Goal: Navigation & Orientation: Find specific page/section

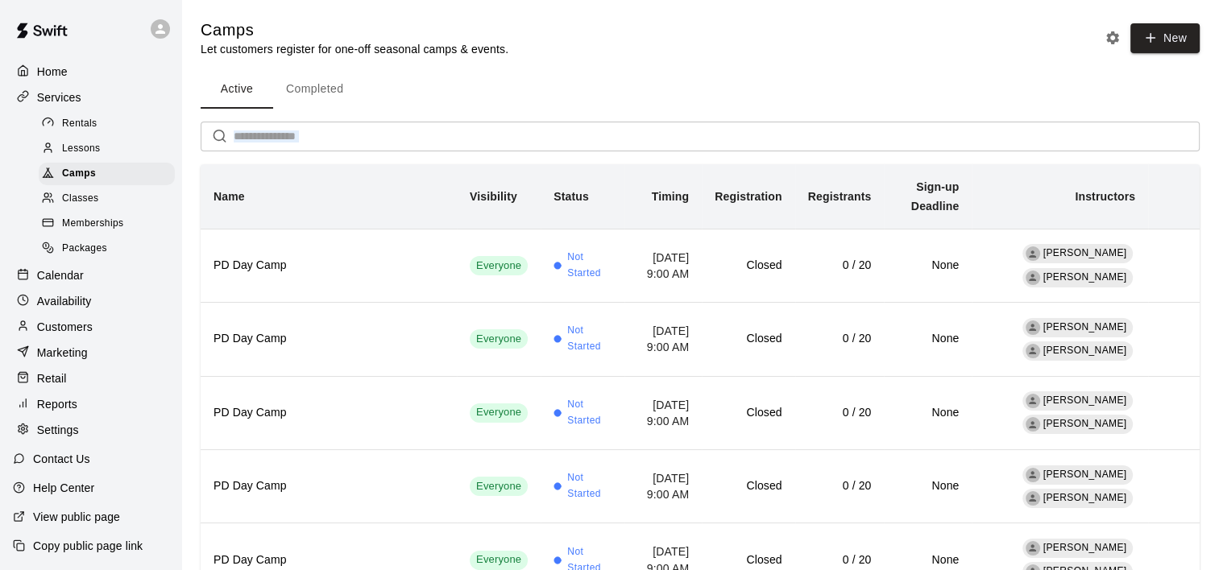
drag, startPoint x: 1217, startPoint y: 95, endPoint x: 1233, endPoint y: 166, distance: 72.7
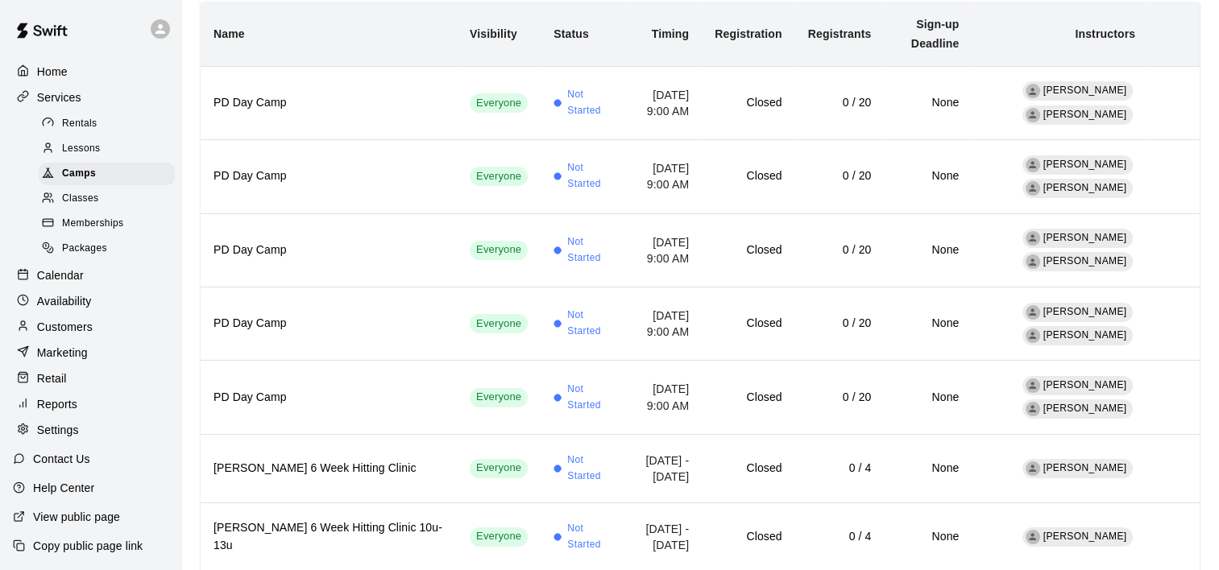
scroll to position [661, 0]
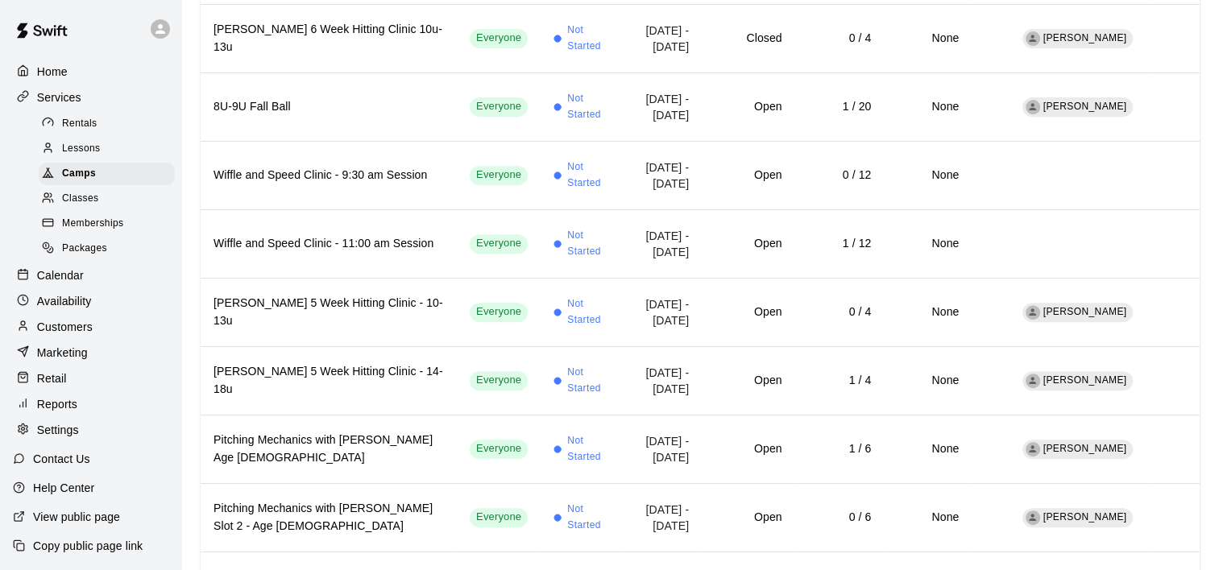
click at [1199, 263] on div "Camps Let customers register for one-off seasonal camps & events. New Active Co…" at bounding box center [700, 194] width 1024 height 1673
drag, startPoint x: 1217, startPoint y: 263, endPoint x: 1227, endPoint y: 293, distance: 32.3
click at [1219, 293] on html "Home Services Rentals Lessons Camps Classes Memberships Packages Calendar Avail…" at bounding box center [609, 207] width 1219 height 1737
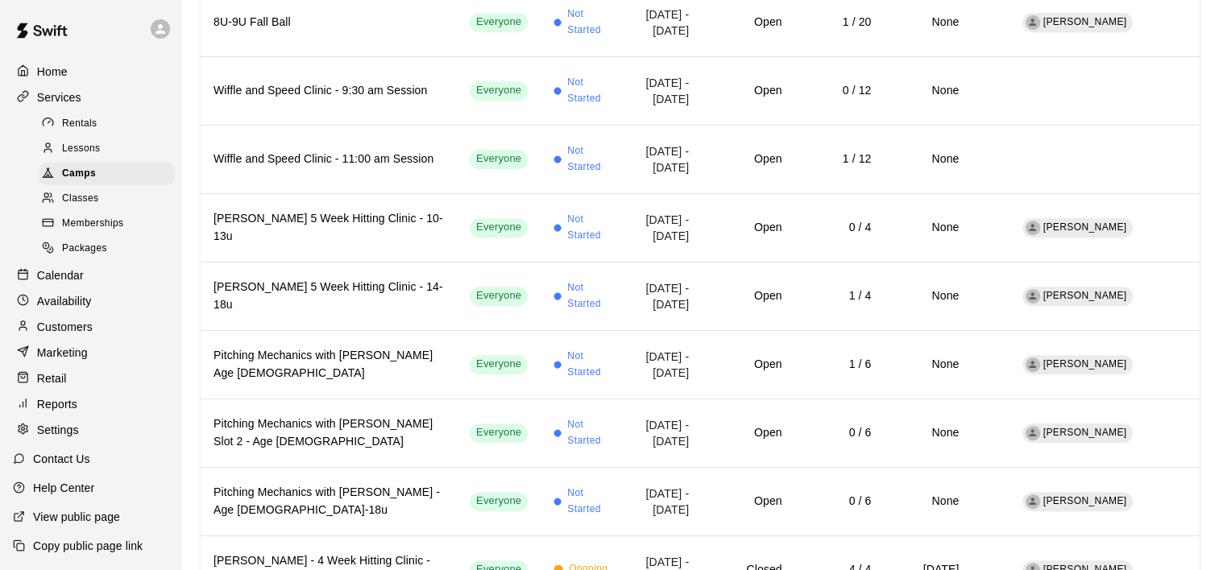
scroll to position [738, 0]
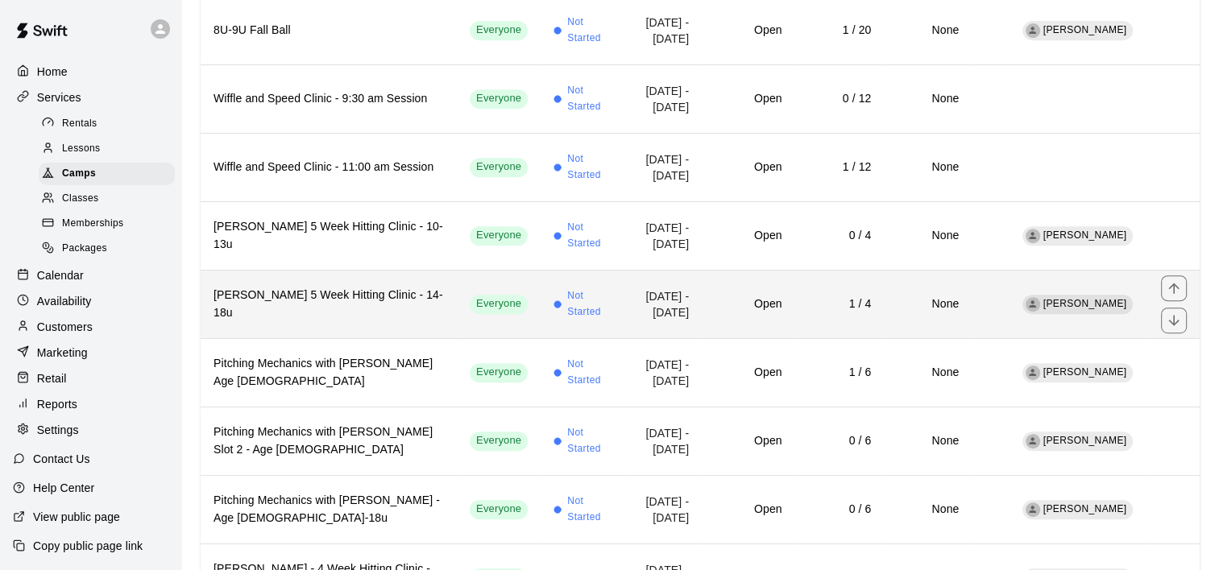
click at [833, 296] on h6 "1 / 4" at bounding box center [840, 305] width 64 height 18
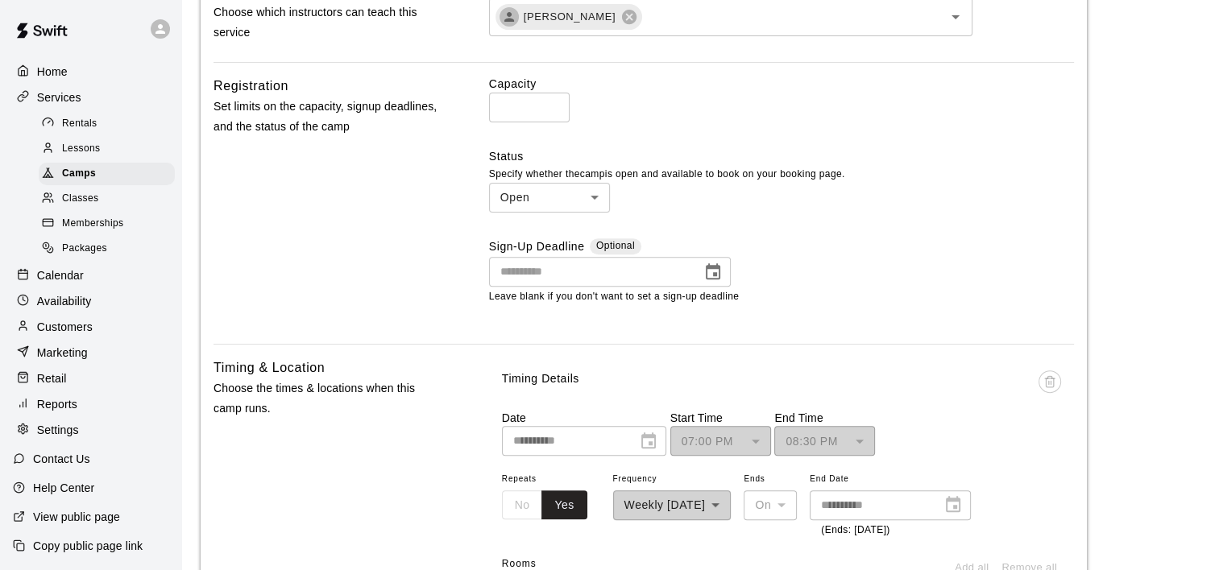
scroll to position [69, 0]
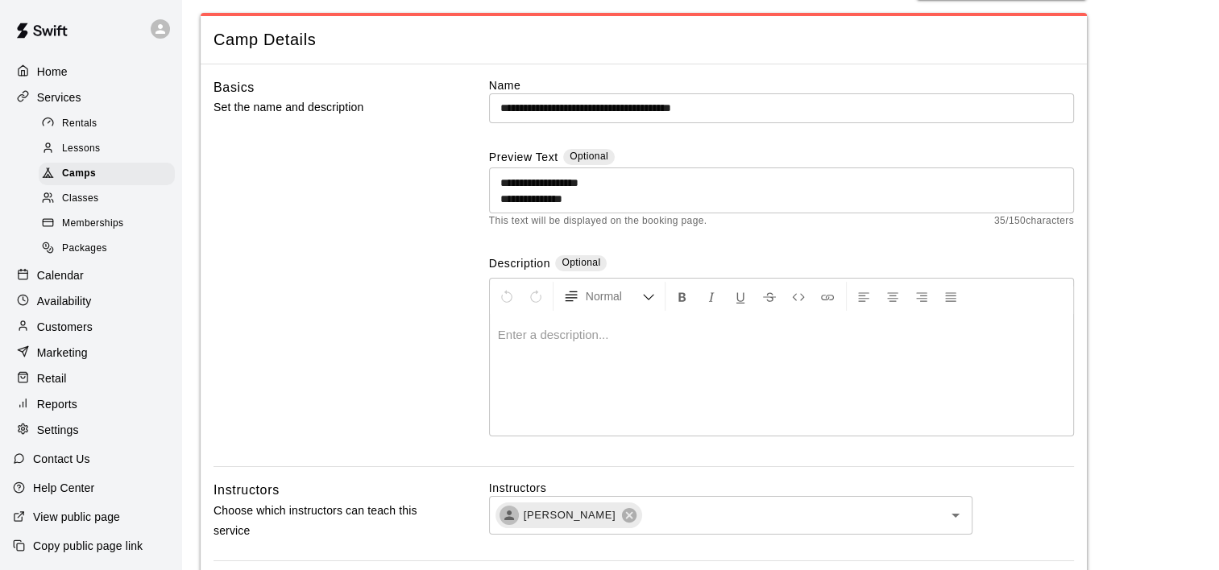
drag, startPoint x: 1229, startPoint y: 137, endPoint x: 1173, endPoint y: 26, distance: 124.6
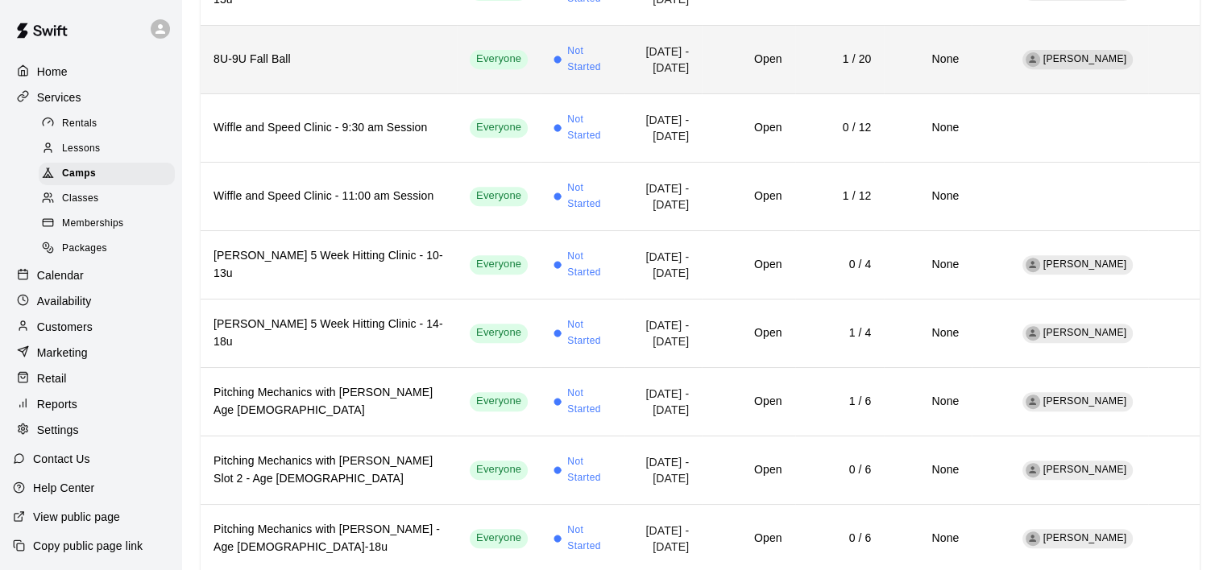
scroll to position [651, 0]
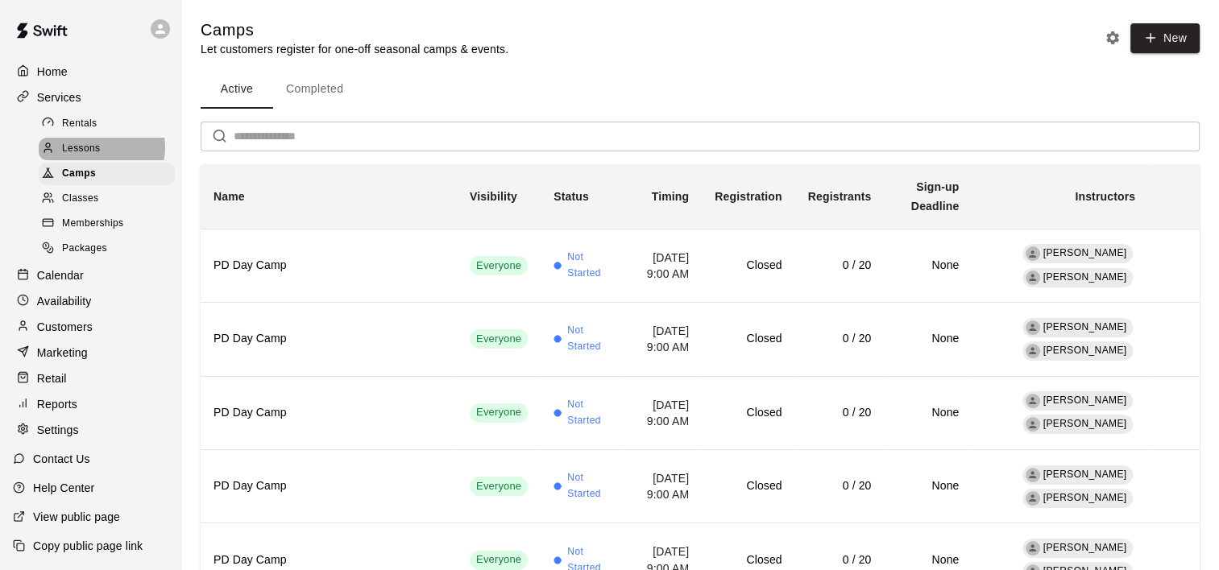
click at [98, 151] on span "Lessons" at bounding box center [81, 149] width 39 height 16
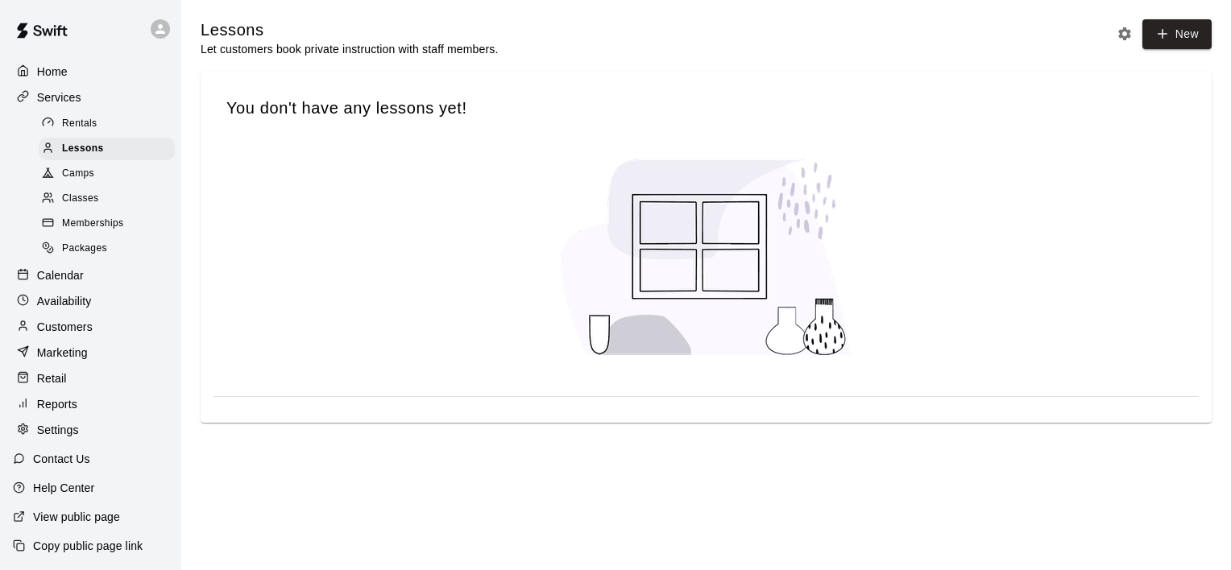
click at [126, 123] on div "Rentals" at bounding box center [107, 124] width 136 height 23
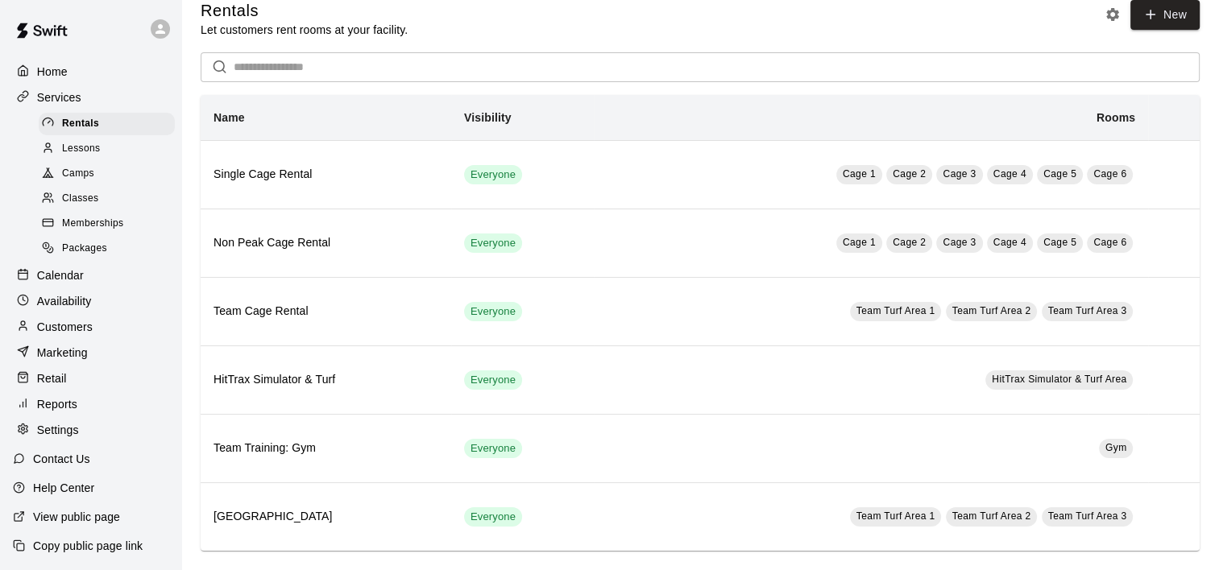
scroll to position [30, 0]
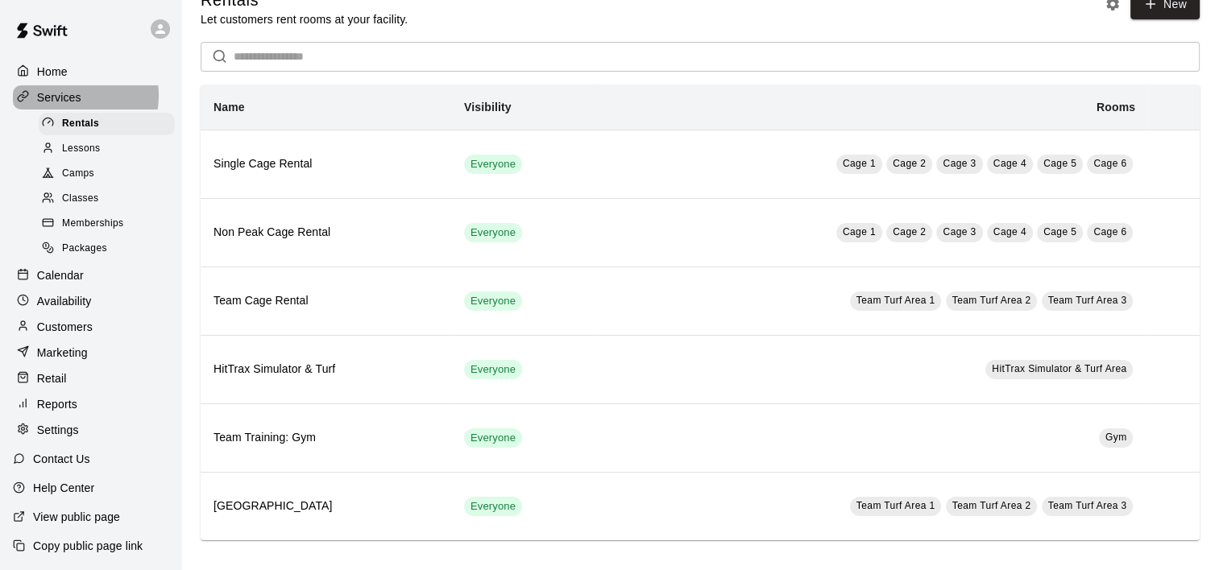
click at [62, 97] on p "Services" at bounding box center [59, 97] width 44 height 16
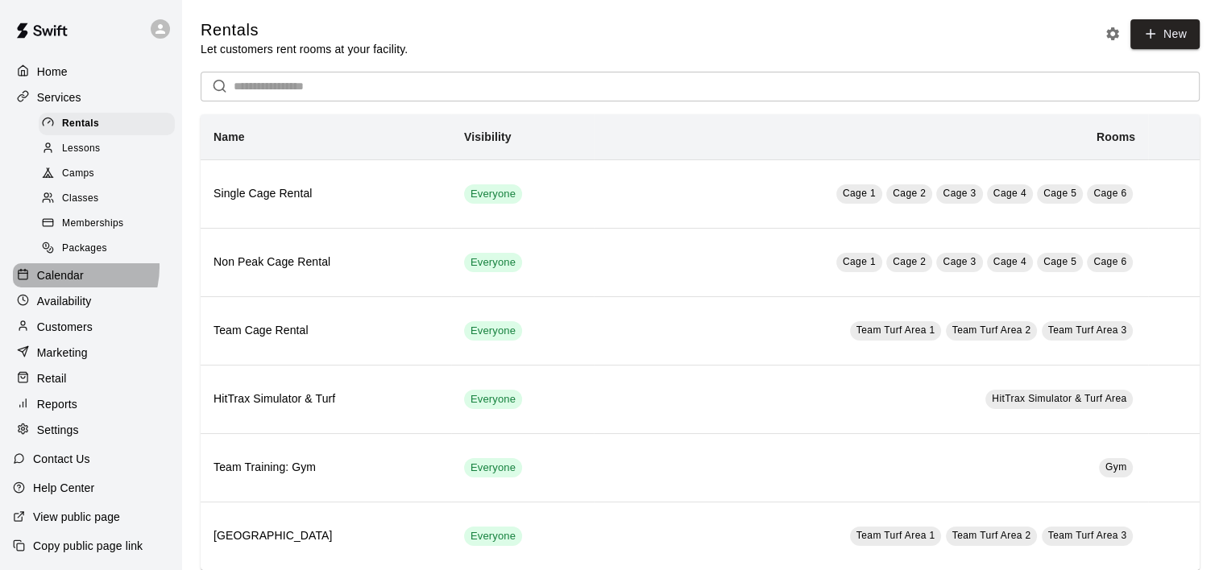
click at [67, 278] on p "Calendar" at bounding box center [60, 275] width 47 height 16
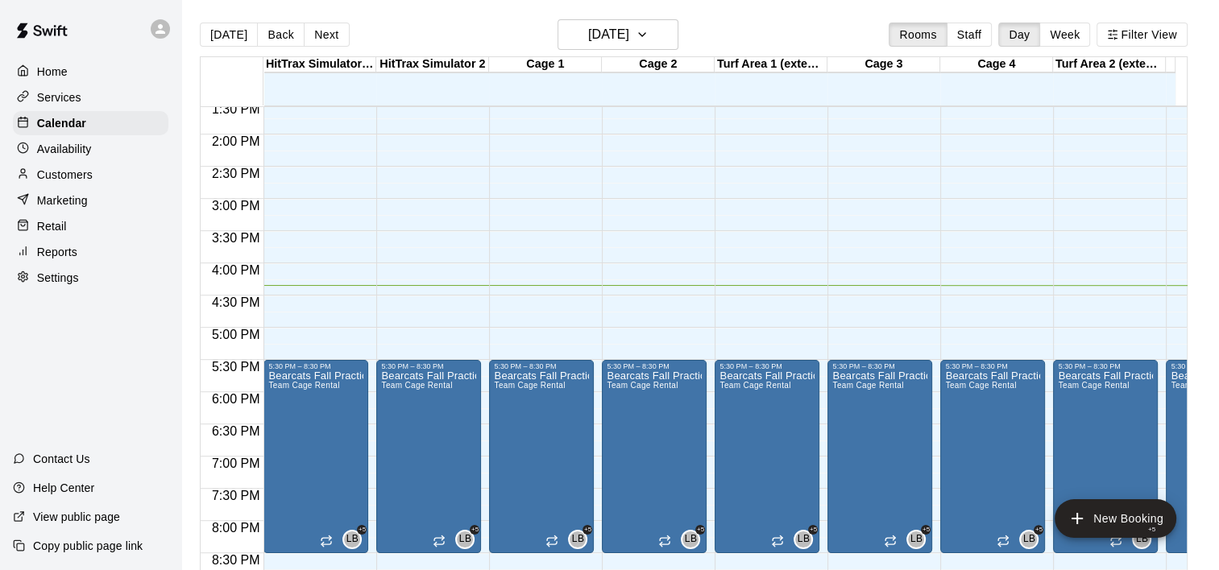
scroll to position [834, 0]
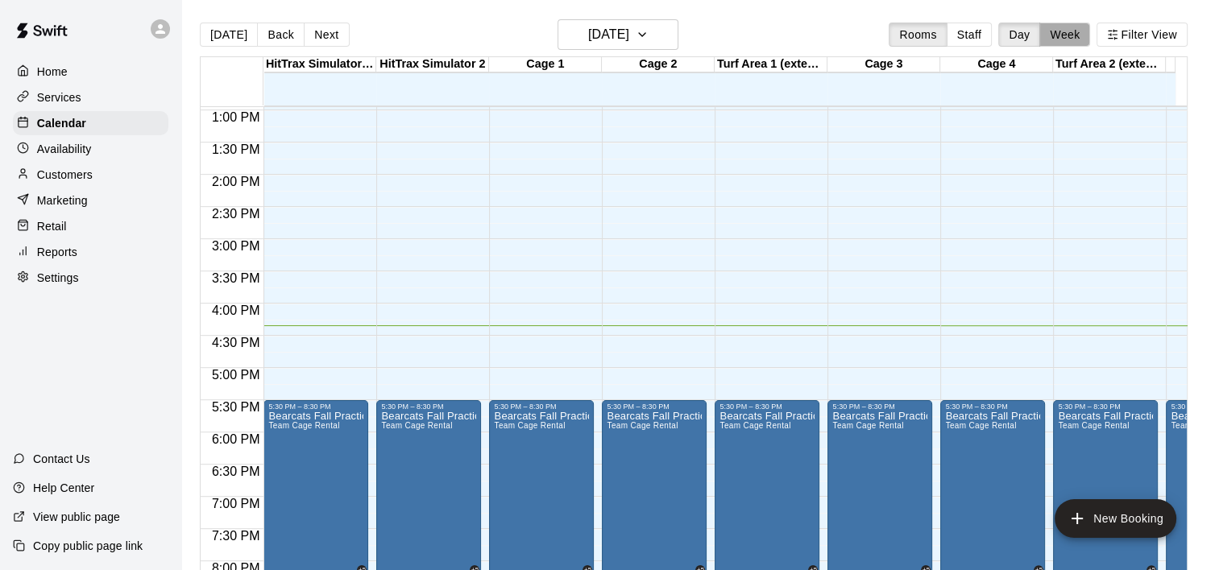
click at [1067, 35] on button "Week" at bounding box center [1064, 35] width 51 height 24
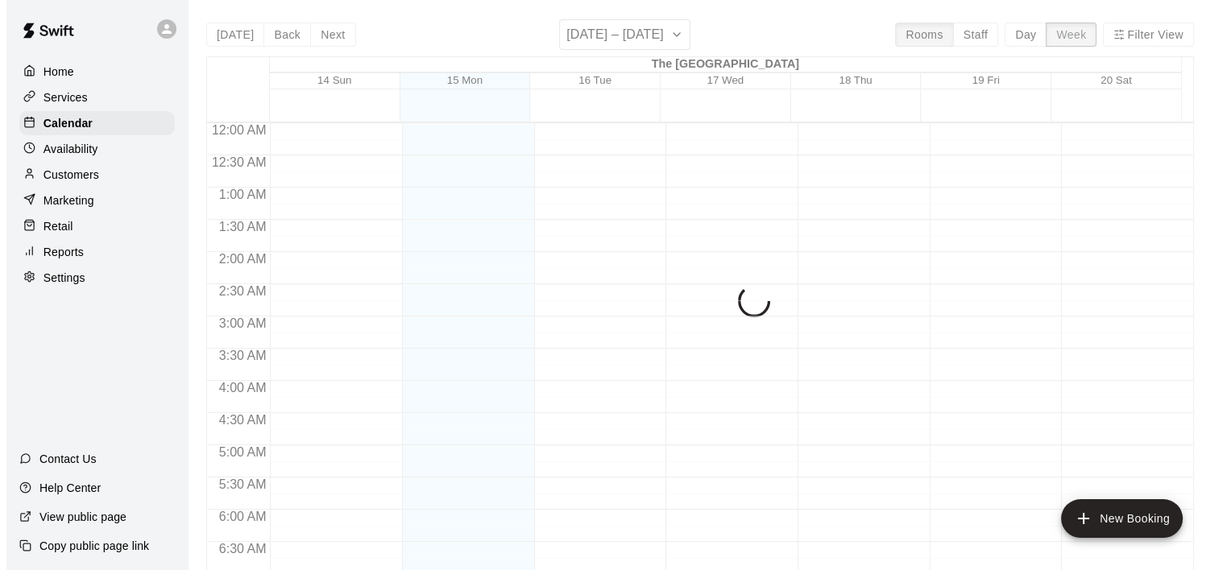
scroll to position [1053, 0]
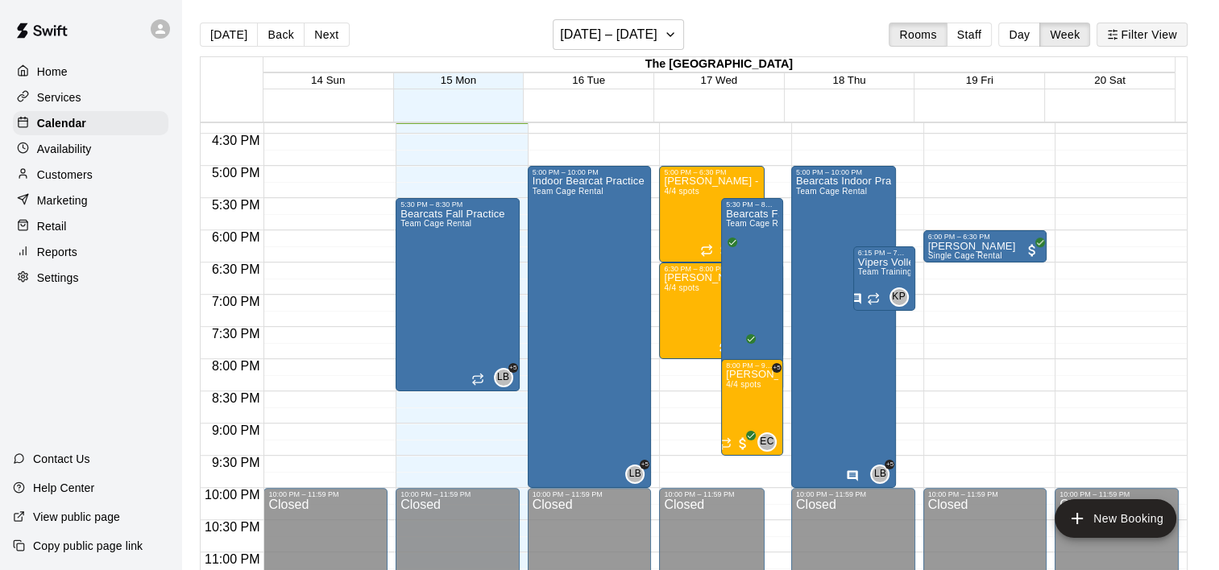
click at [1163, 35] on button "Filter View" at bounding box center [1141, 35] width 90 height 24
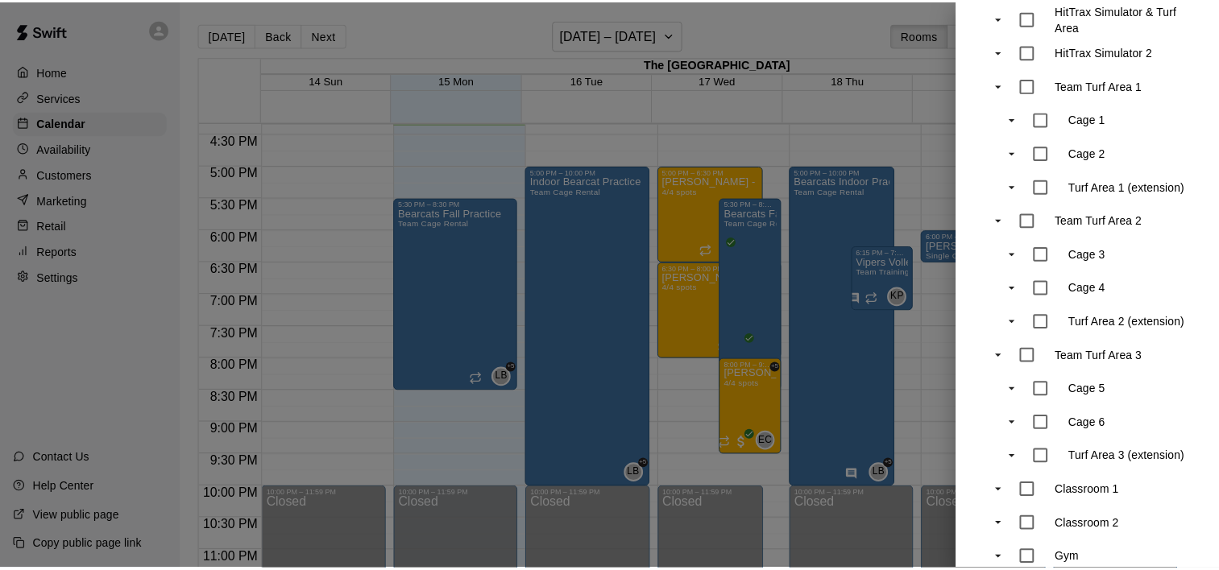
scroll to position [345, 0]
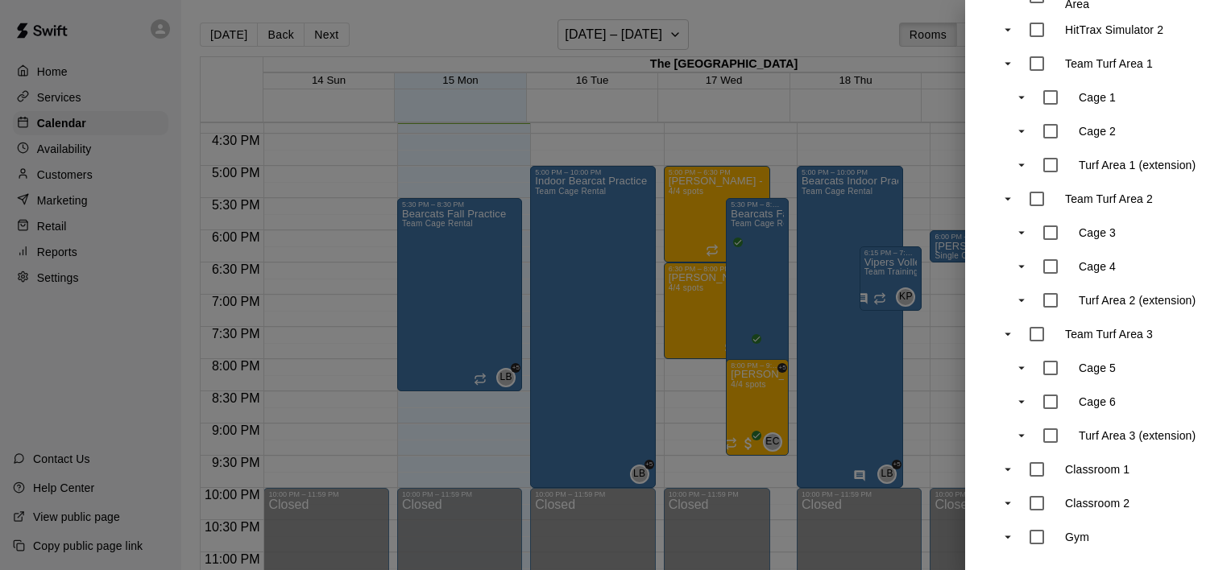
click at [813, 100] on div at bounding box center [615, 285] width 1231 height 570
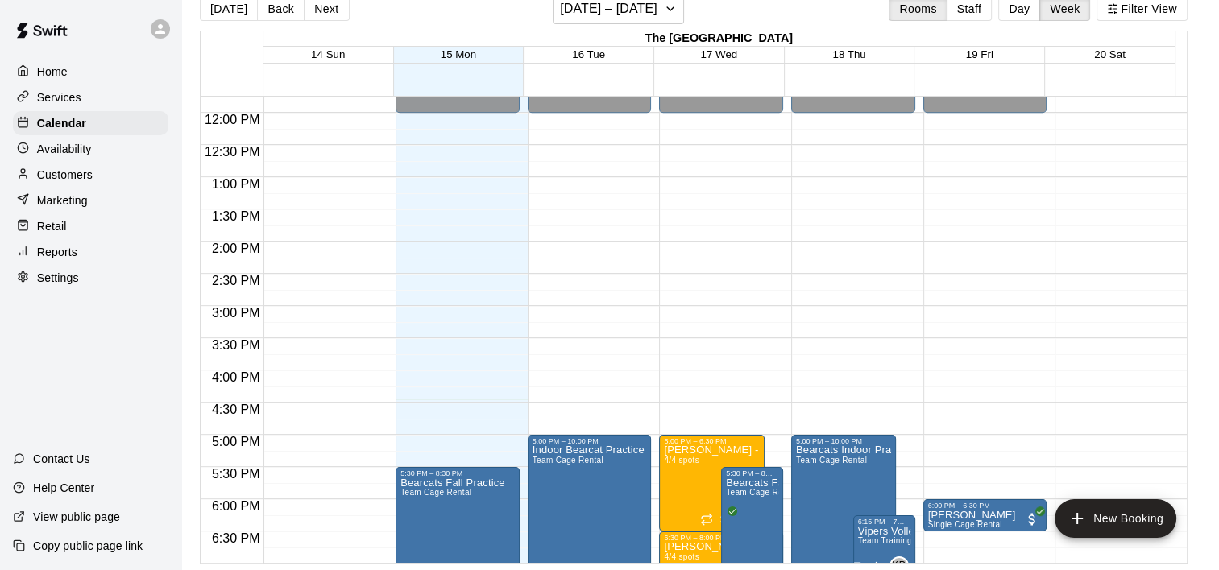
scroll to position [1080, 0]
